Goal: Information Seeking & Learning: Learn about a topic

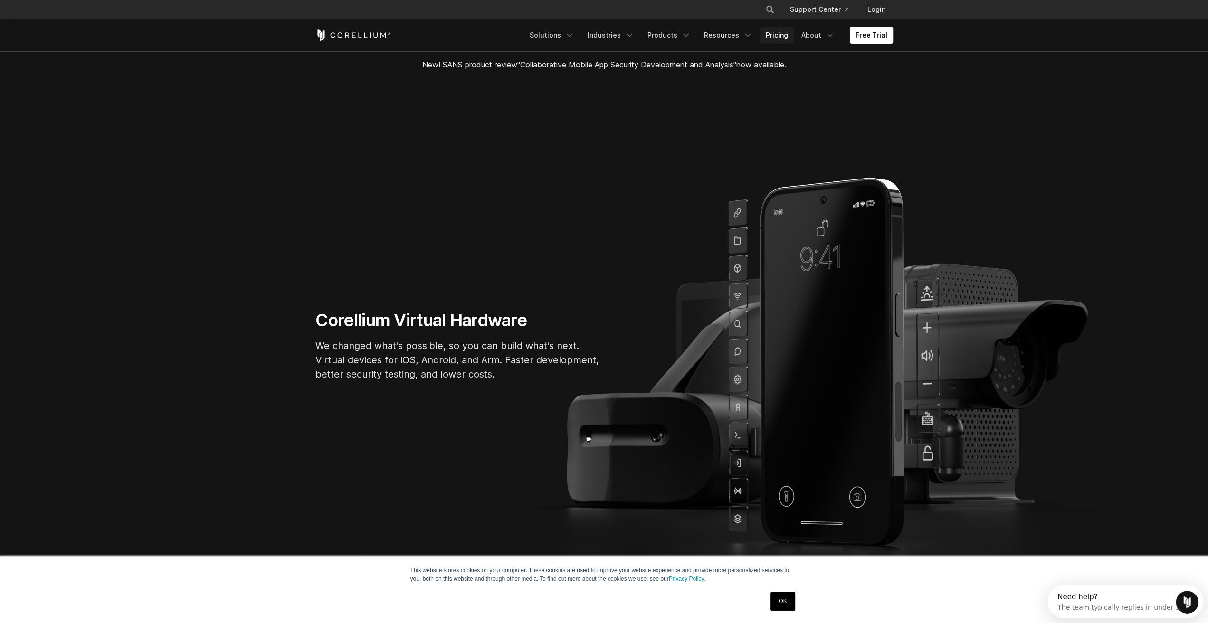
click at [782, 36] on link "Pricing" at bounding box center [777, 35] width 34 height 17
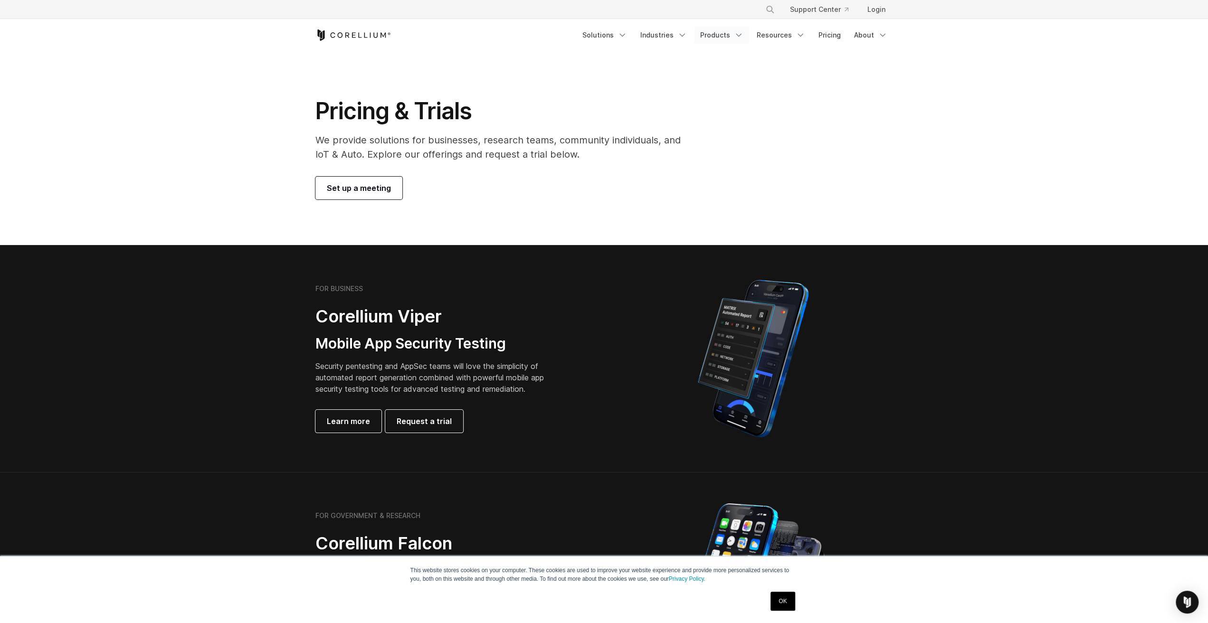
click at [714, 36] on link "Products" at bounding box center [721, 35] width 55 height 17
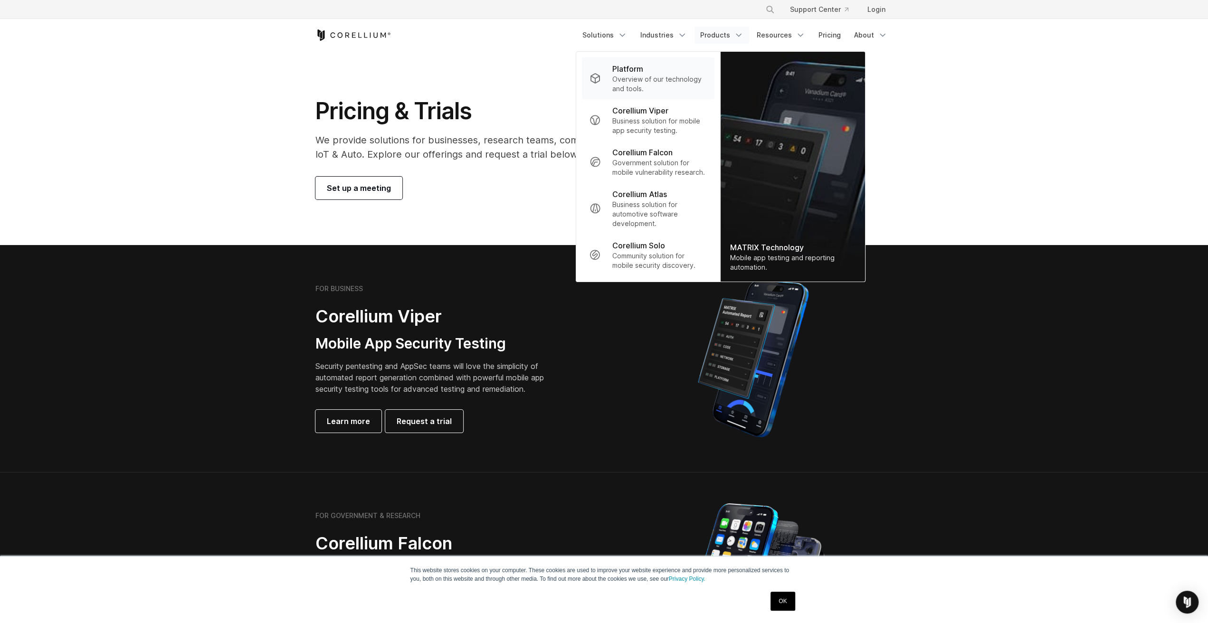
click at [630, 69] on p "Platform" at bounding box center [627, 68] width 31 height 11
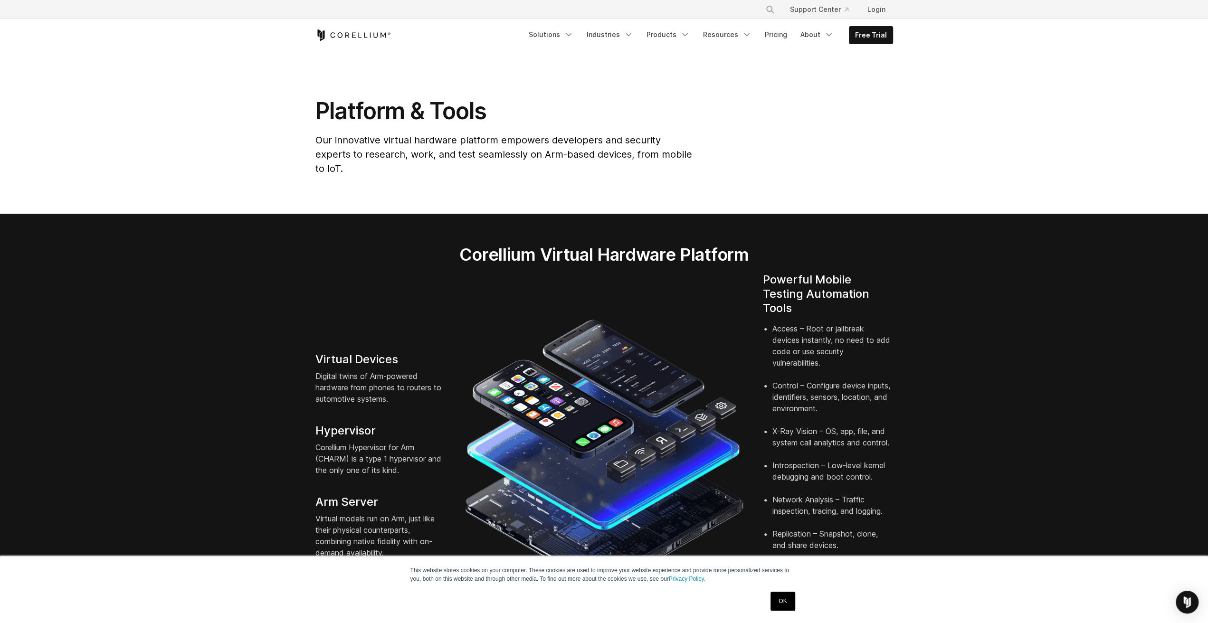
click at [363, 337] on div "Virtual Devices Digital twins of Arm-powered hardware from phones to routers to…" at bounding box center [604, 456] width 597 height 366
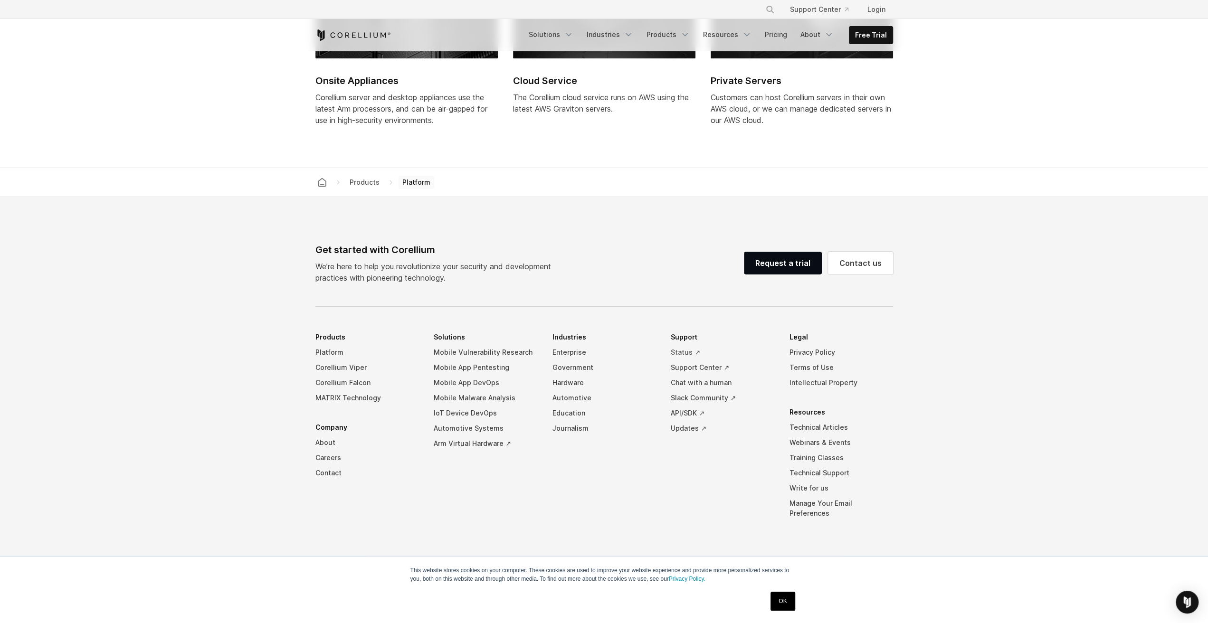
scroll to position [4275, 0]
click at [780, 35] on link "Pricing" at bounding box center [776, 34] width 34 height 17
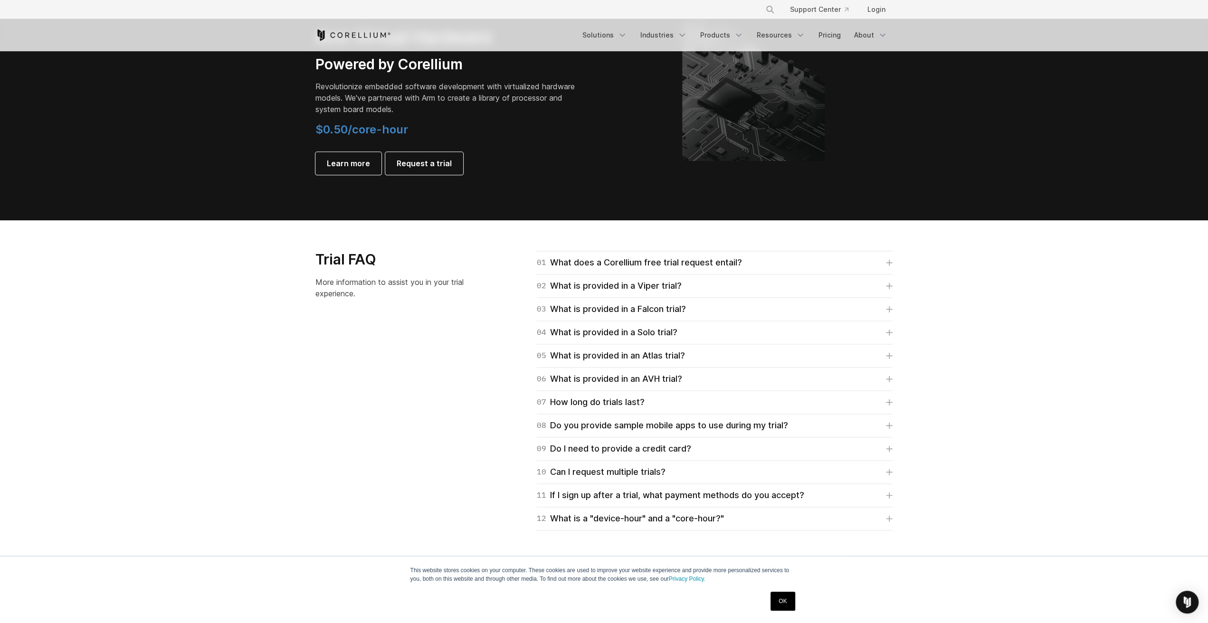
scroll to position [1188, 0]
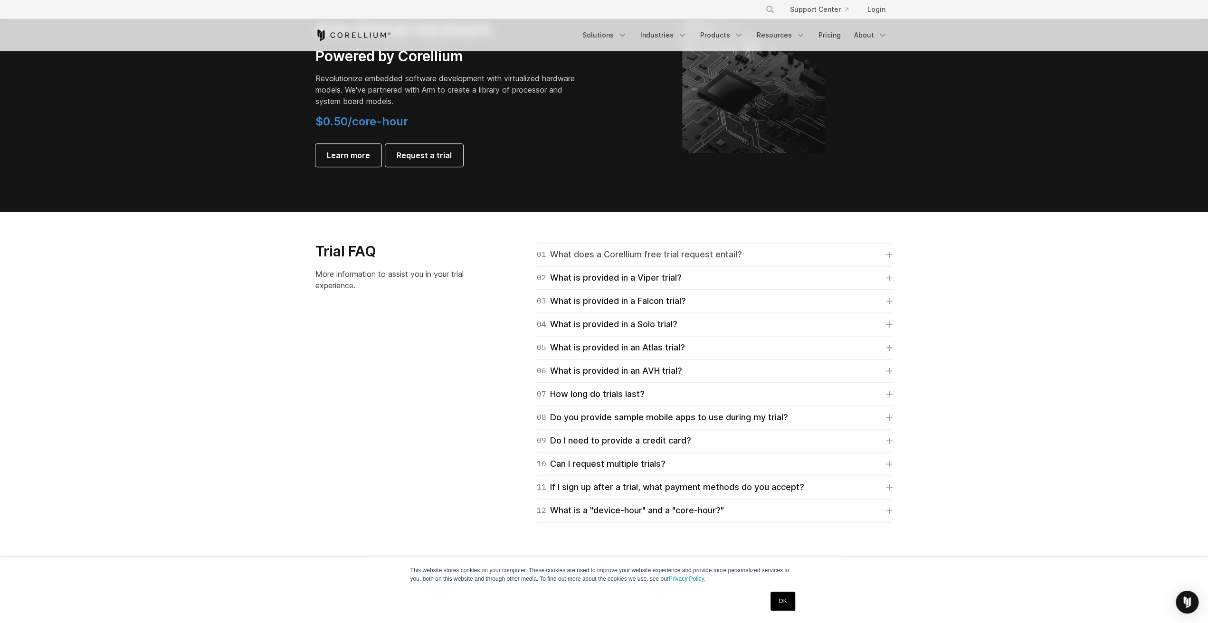
click at [704, 253] on div "01 What does a Corellium free trial request entail?" at bounding box center [639, 254] width 205 height 13
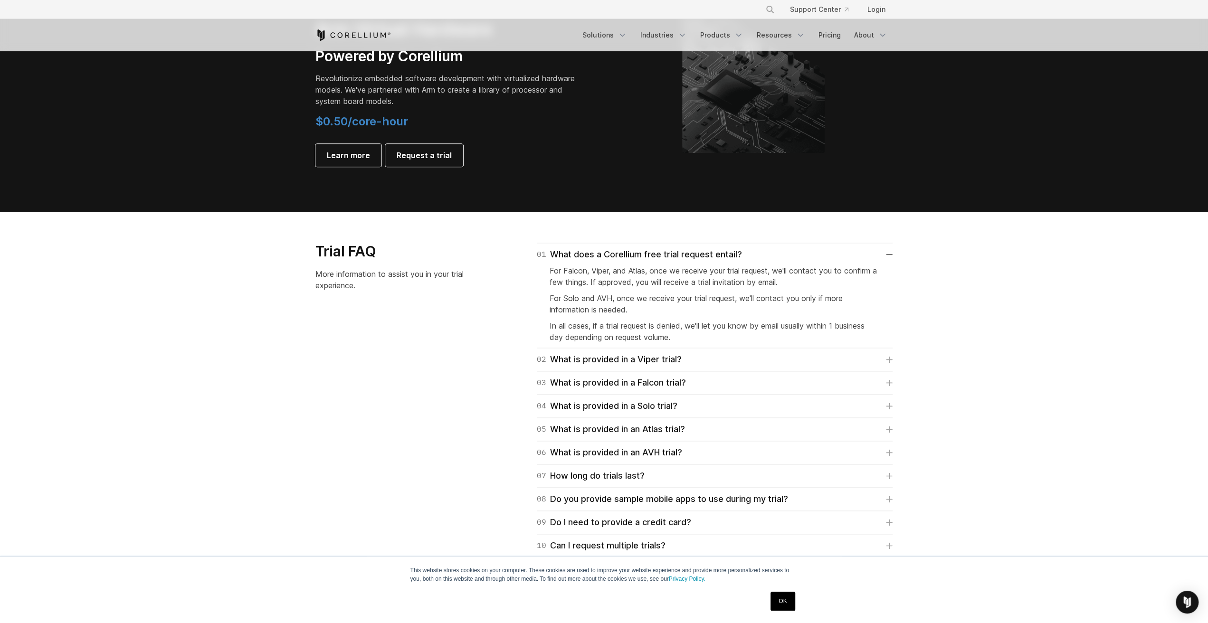
click at [732, 352] on div "02 What is provided in a Viper trial? Viper trials are Advanced Edition which i…" at bounding box center [715, 359] width 356 height 23
click at [751, 361] on link "02 What is provided in a Viper trial?" at bounding box center [715, 359] width 356 height 13
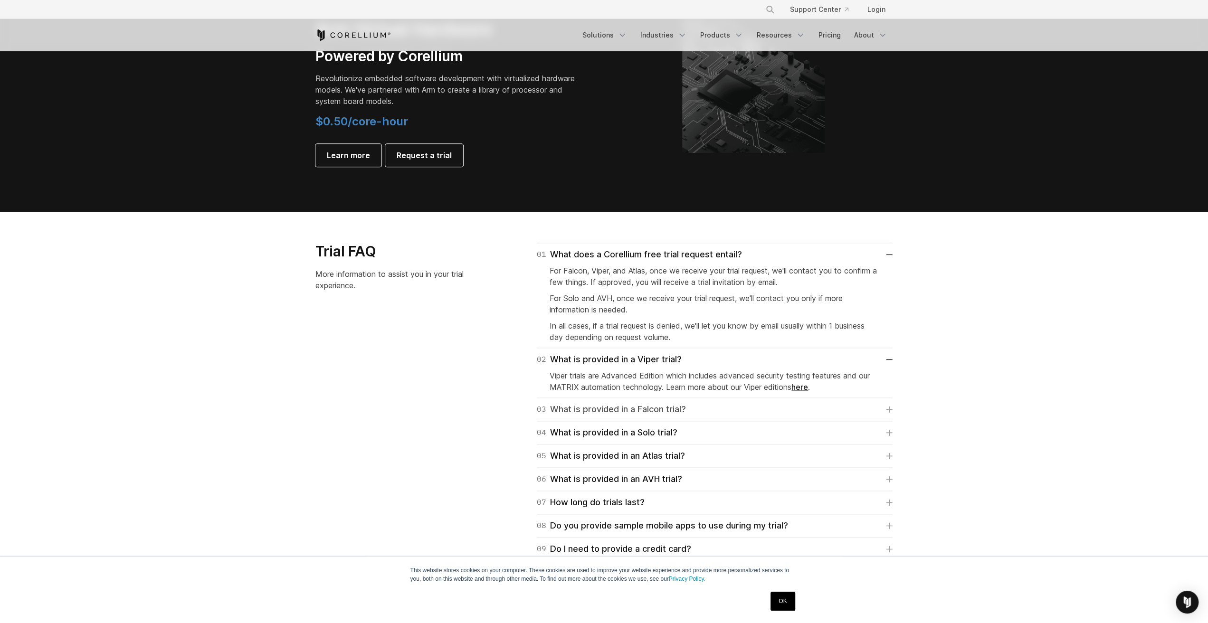
click at [781, 407] on link "03 What is provided in a Falcon trial?" at bounding box center [715, 409] width 356 height 13
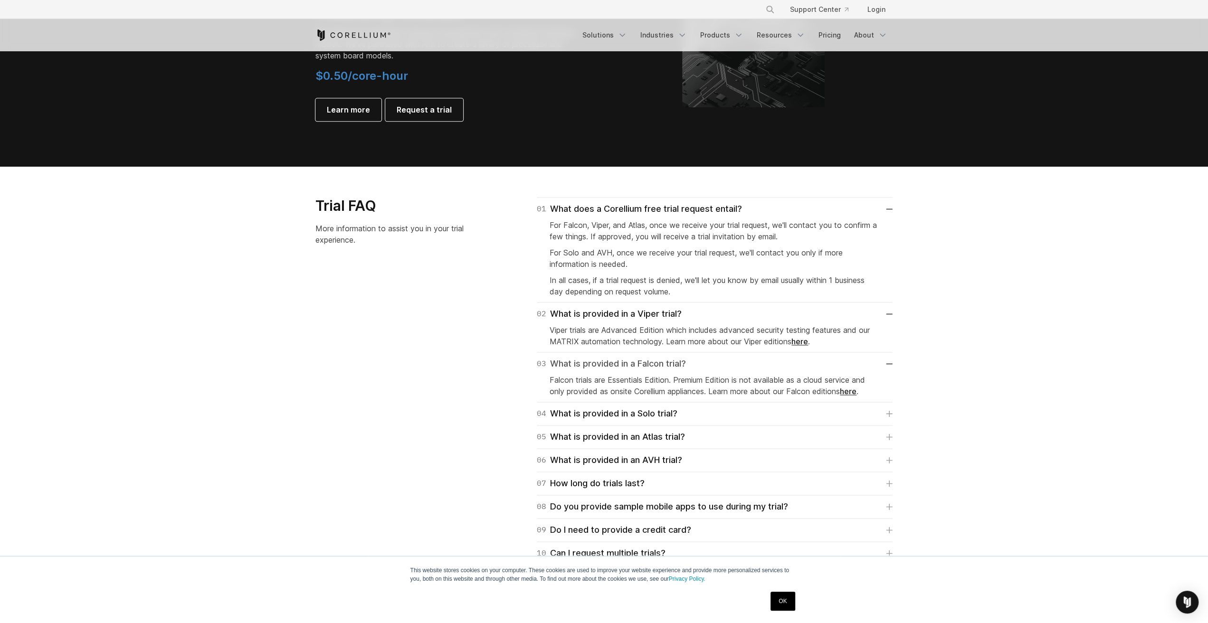
scroll to position [1235, 0]
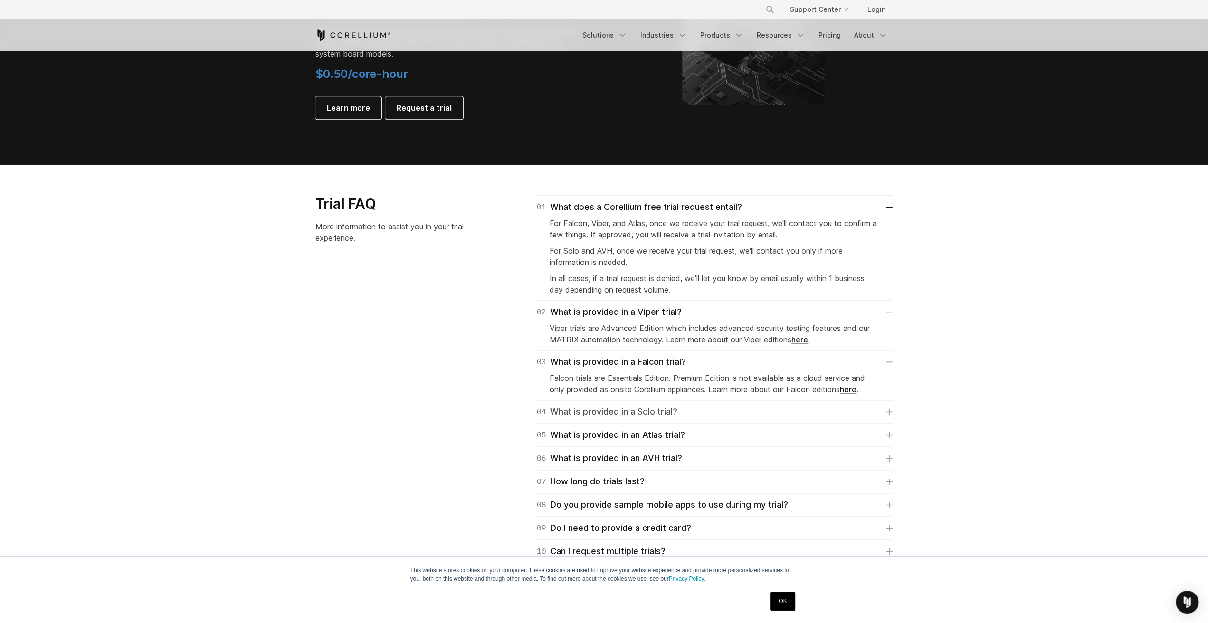
click at [774, 412] on link "04 What is provided in a Solo trial?" at bounding box center [715, 411] width 356 height 13
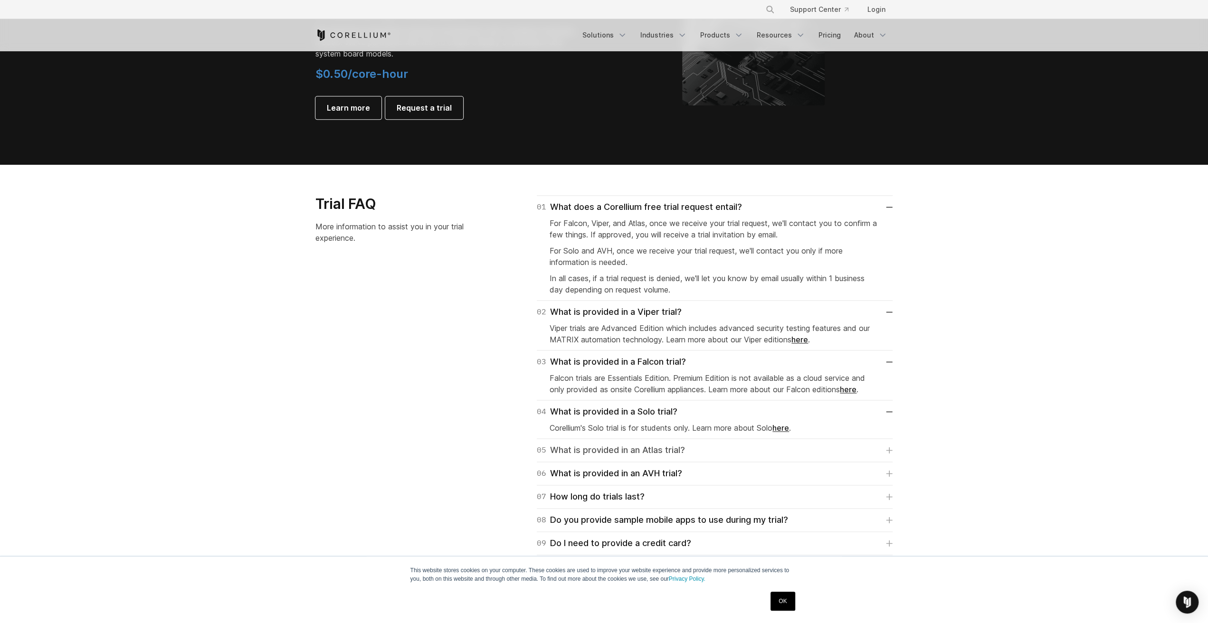
click at [759, 448] on link "05 What is provided in an Atlas trial?" at bounding box center [715, 450] width 356 height 13
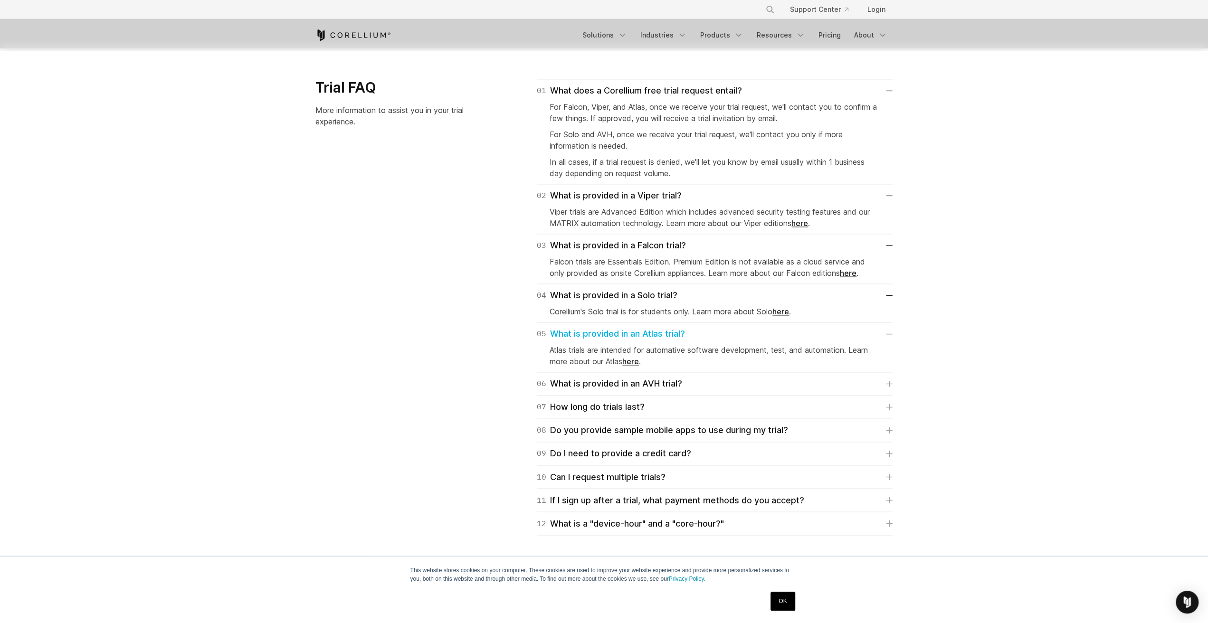
scroll to position [1378, 0]
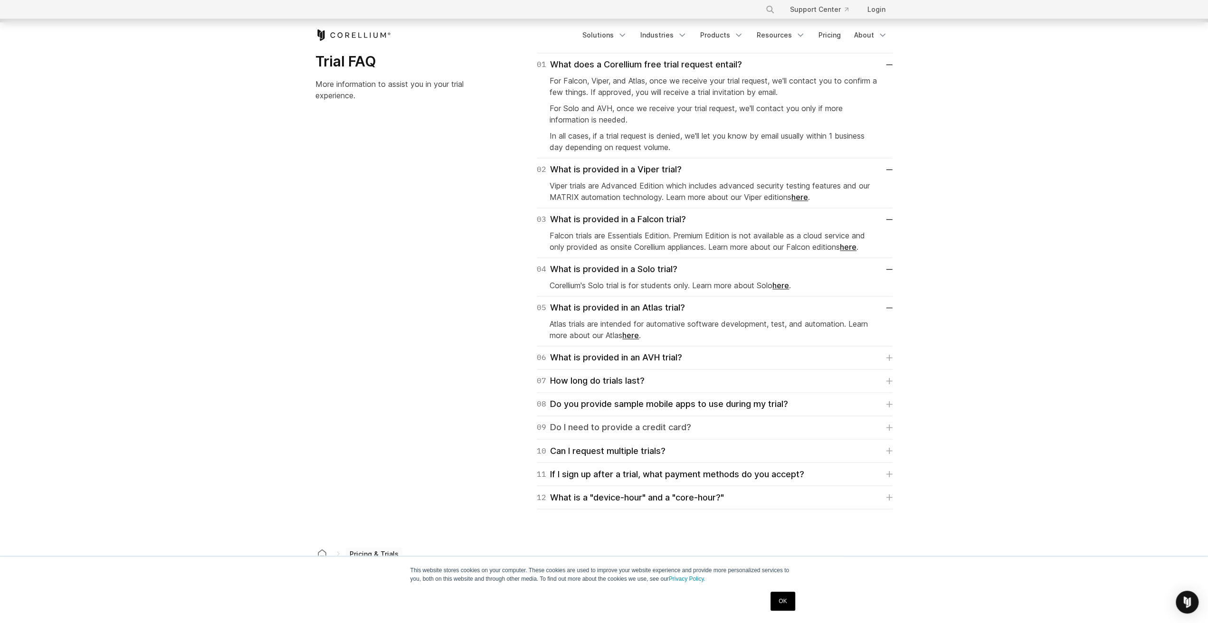
click at [684, 429] on div "09 Do I need to provide a credit card?" at bounding box center [614, 427] width 154 height 13
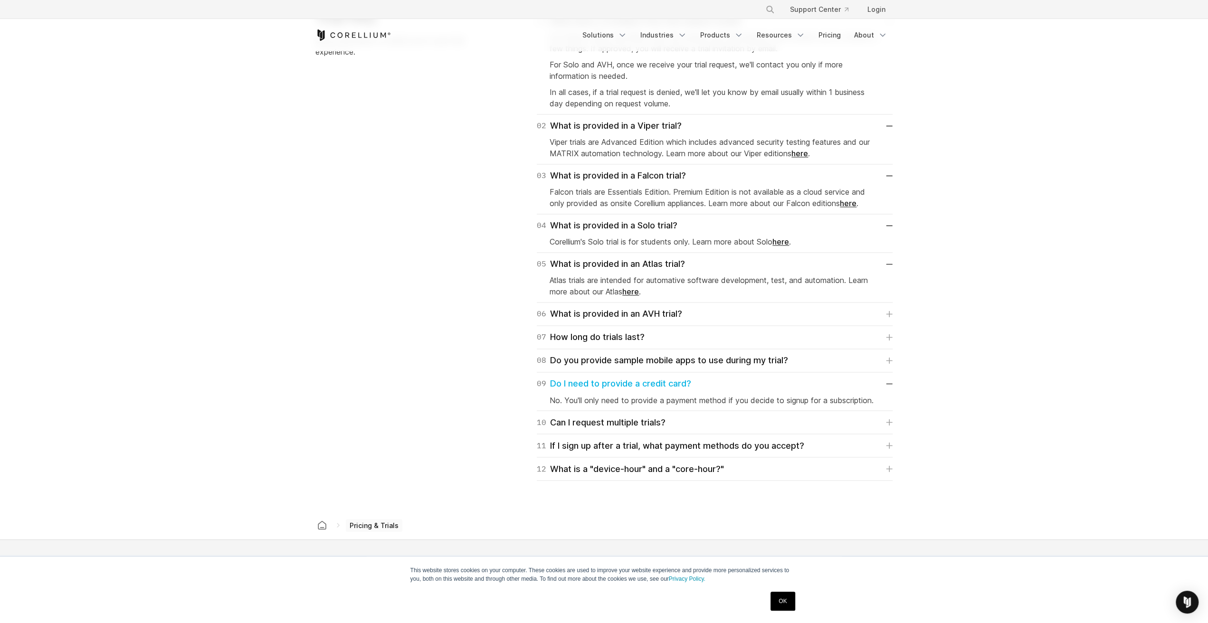
scroll to position [1425, 0]
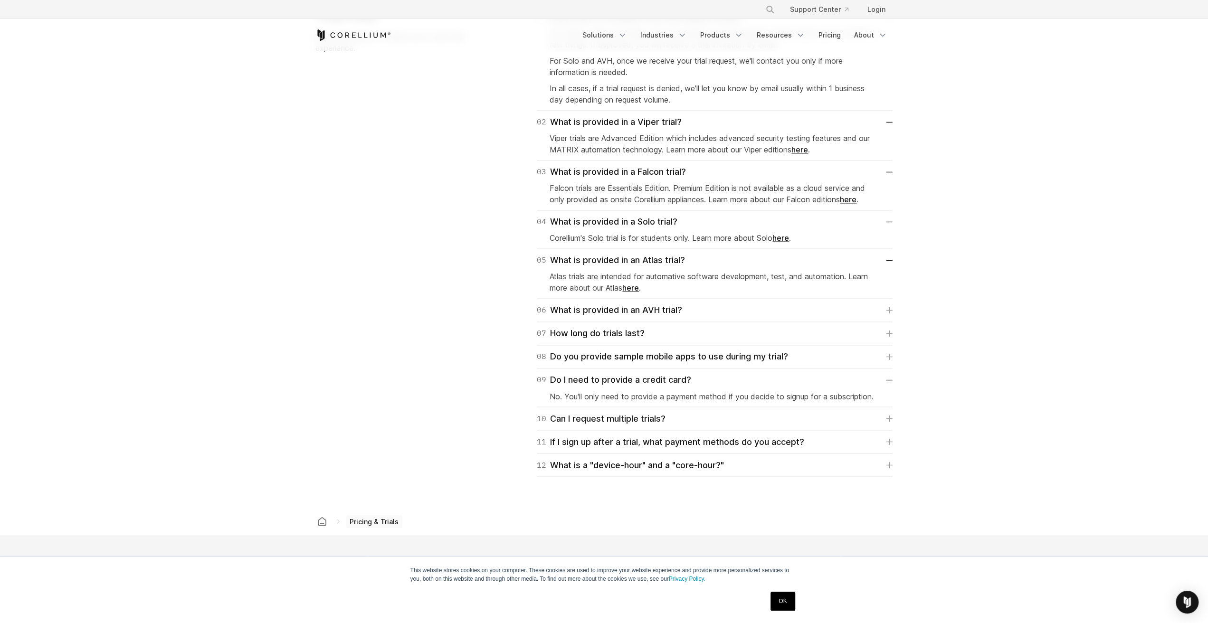
click at [731, 470] on div "12 What is a "device-hour" and a "core-hour?" A device-hour signifies virtual a…" at bounding box center [715, 465] width 356 height 23
click at [733, 465] on link "12 What is a "device-hour" and a "core-hour?"" at bounding box center [715, 464] width 356 height 13
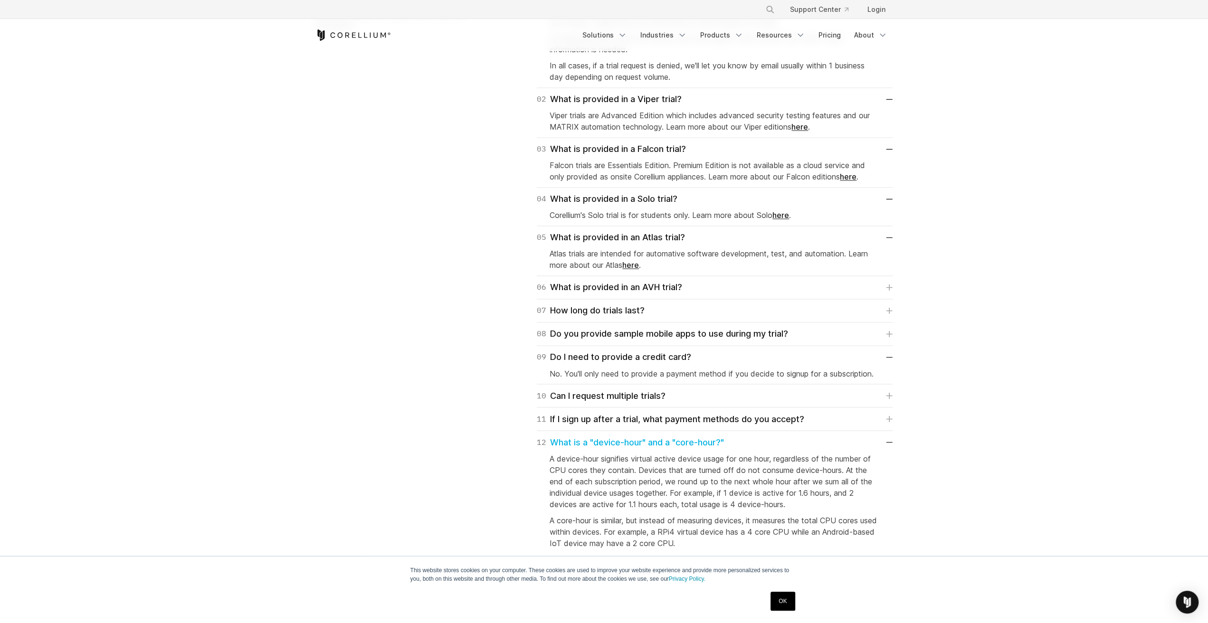
scroll to position [1520, 0]
